Goal: Navigation & Orientation: Find specific page/section

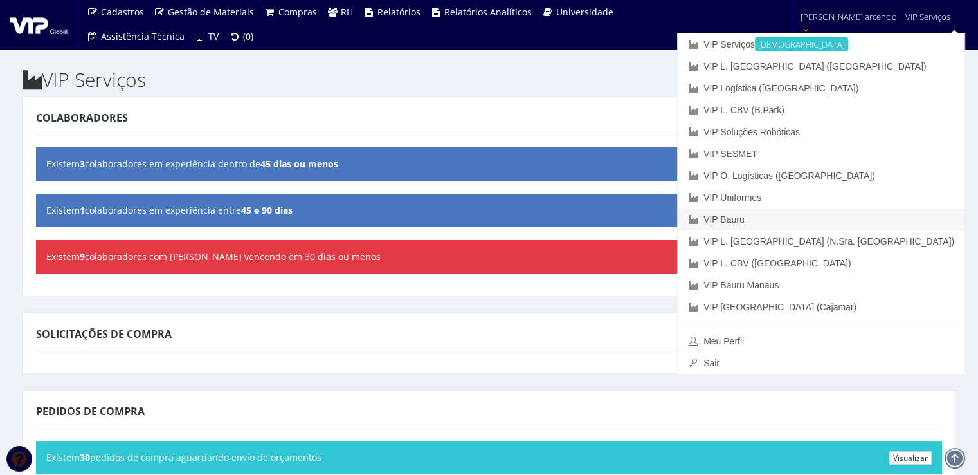
click at [821, 221] on link "VIP Bauru" at bounding box center [821, 219] width 287 height 22
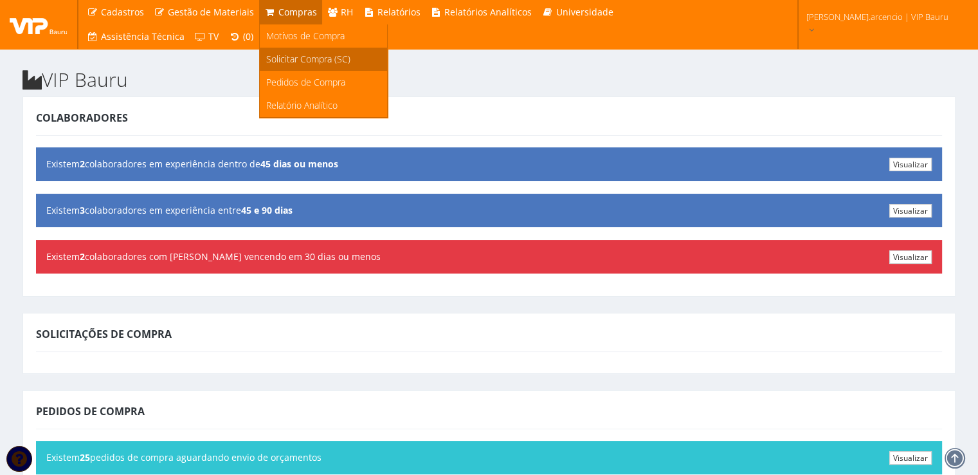
click at [289, 66] on link "Solicitar Compra (SC)" at bounding box center [323, 59] width 127 height 23
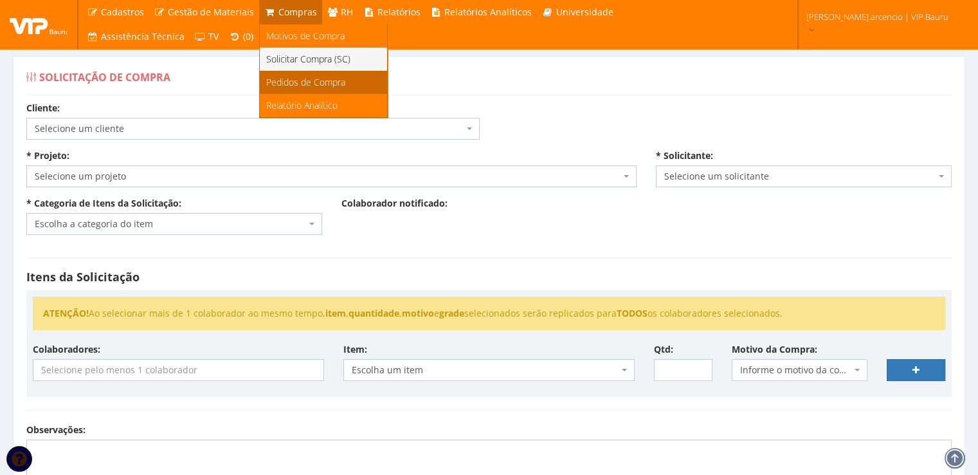
click at [297, 83] on span "Pedidos de Compra" at bounding box center [305, 82] width 79 height 12
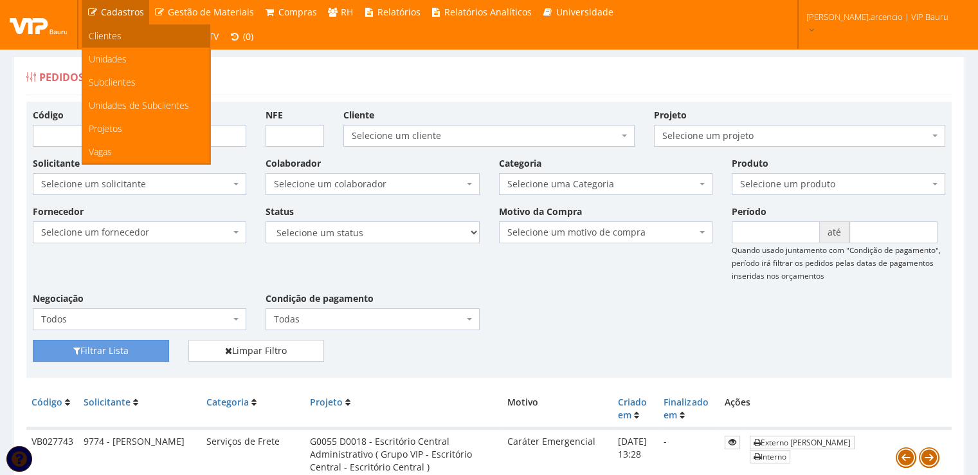
click at [119, 39] on span "Clientes" at bounding box center [105, 36] width 33 height 12
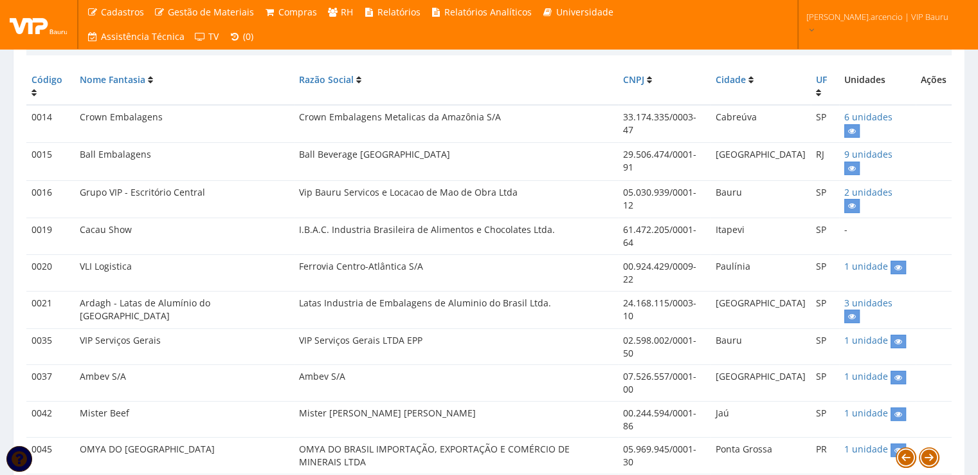
scroll to position [141, 0]
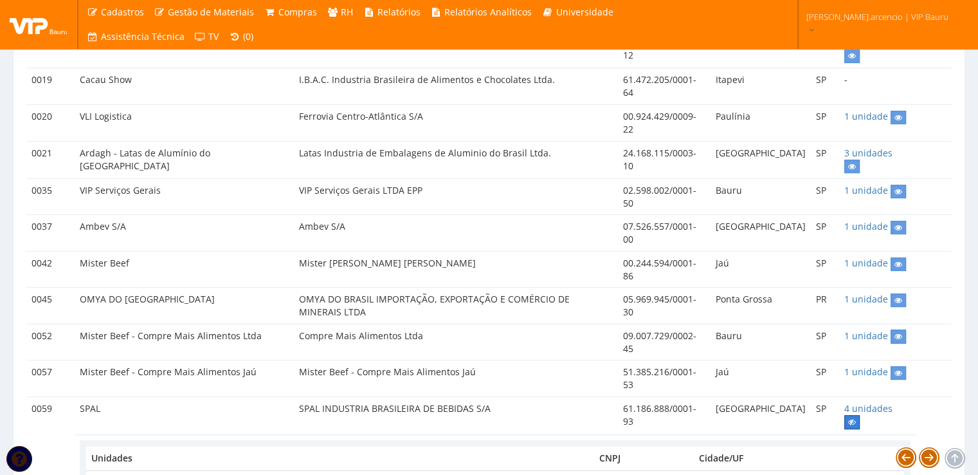
scroll to position [296, 0]
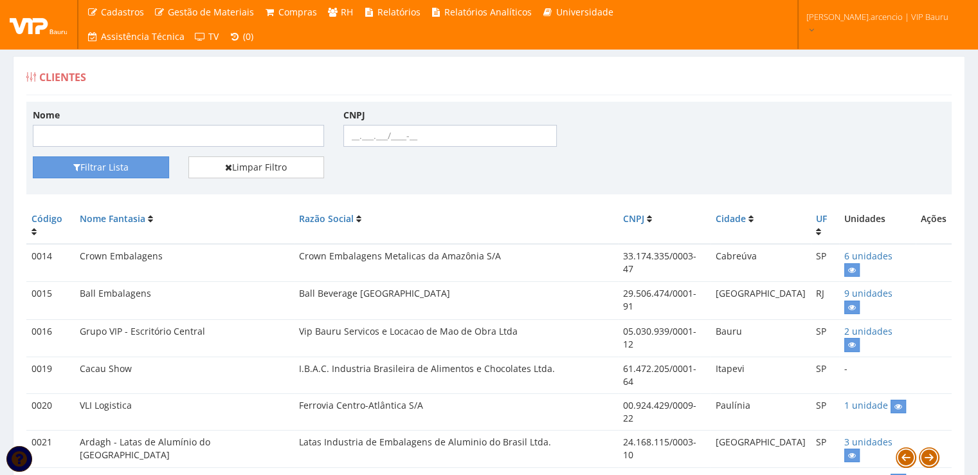
click at [27, 24] on img at bounding box center [39, 24] width 58 height 19
